Goal: Task Accomplishment & Management: Use online tool/utility

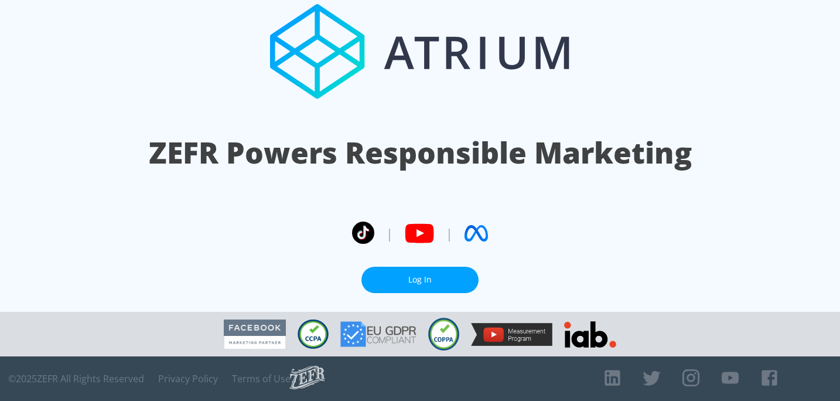
click at [405, 274] on link "Log In" at bounding box center [419, 280] width 117 height 26
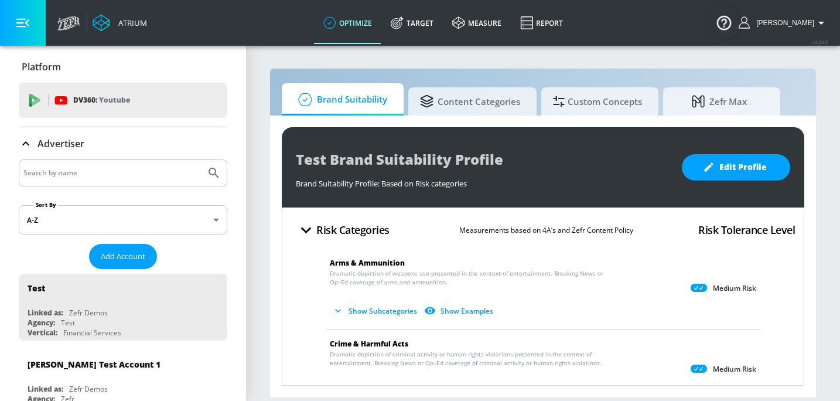
click at [60, 176] on input "Search by name" at bounding box center [112, 172] width 178 height 15
type input "mattel"
click at [210, 172] on icon "Submit Search" at bounding box center [214, 173] width 10 height 10
